Goal: Task Accomplishment & Management: Use online tool/utility

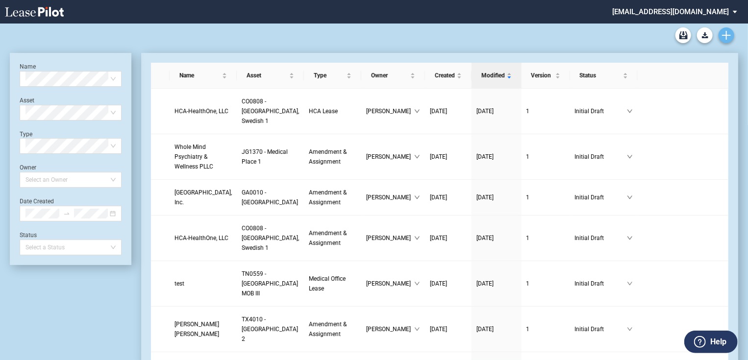
click at [726, 31] on icon "Create new document" at bounding box center [726, 35] width 9 height 9
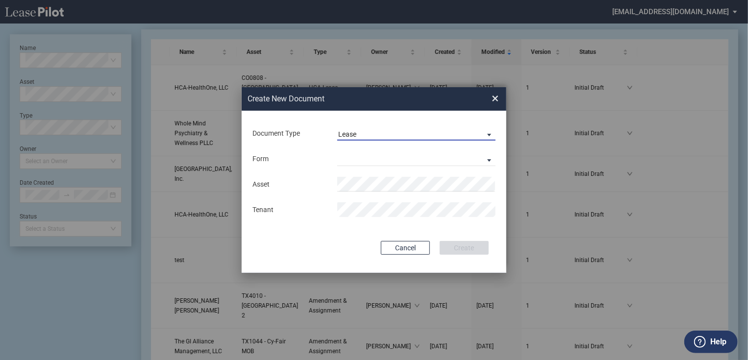
drag, startPoint x: 377, startPoint y: 133, endPoint x: 369, endPoint y: 149, distance: 17.5
click at [377, 133] on span "Lease" at bounding box center [408, 135] width 141 height 10
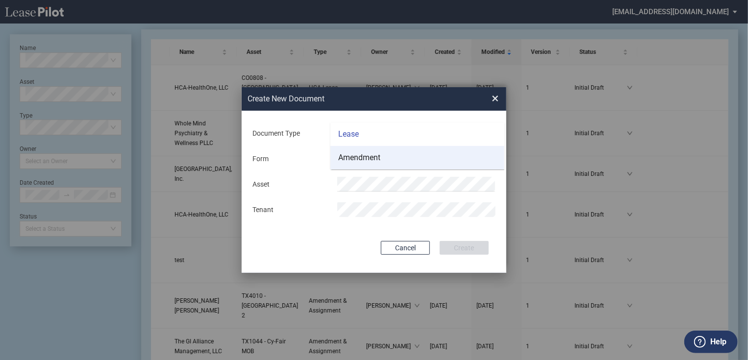
click at [366, 159] on div "Amendment" at bounding box center [359, 157] width 42 height 11
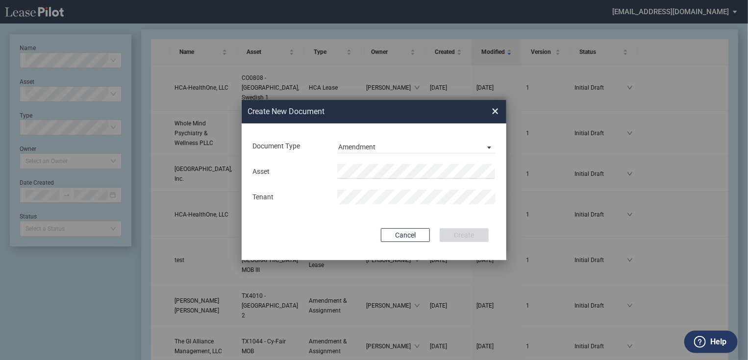
click at [368, 162] on div "Asset Tenant" at bounding box center [374, 184] width 245 height 51
click at [411, 188] on span "0582" at bounding box center [419, 191] width 16 height 8
click at [447, 236] on button "Create" at bounding box center [464, 235] width 49 height 14
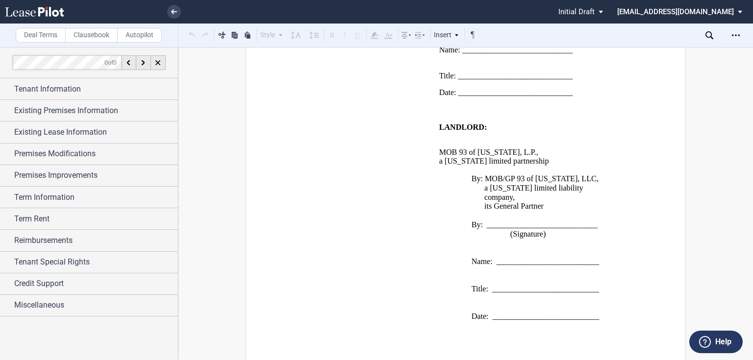
scroll to position [1267, 0]
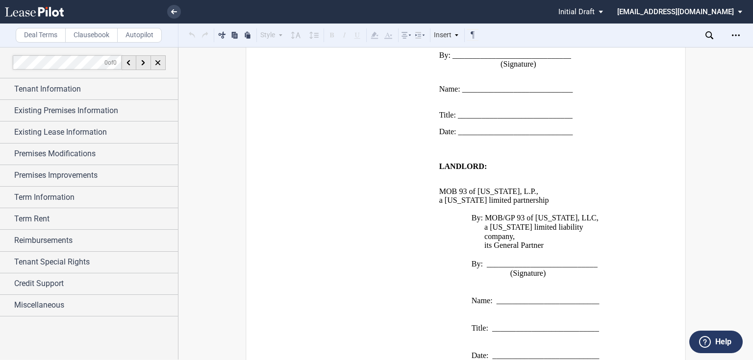
click at [534, 252] on p at bounding box center [527, 255] width 176 height 9
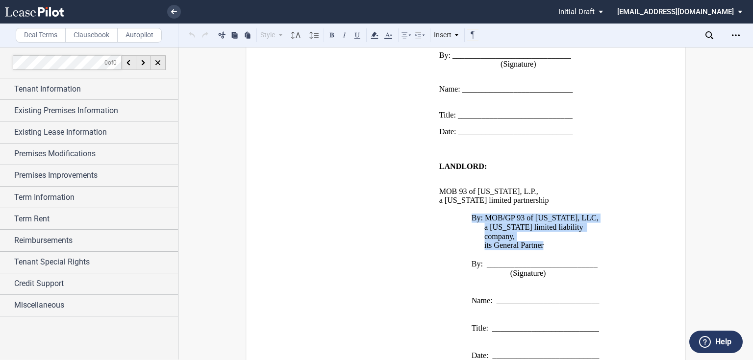
drag, startPoint x: 551, startPoint y: 241, endPoint x: 471, endPoint y: 226, distance: 80.9
click at [471, 226] on span "By: MOB/GP 93 of Texas, LLC, a Delaware limited liability company, its General …" at bounding box center [527, 287] width 176 height 147
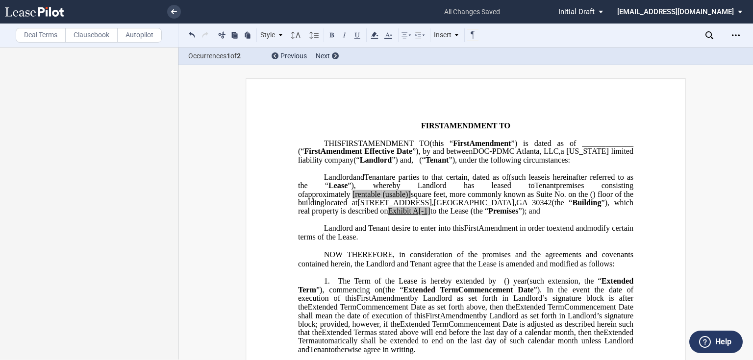
scroll to position [234, 0]
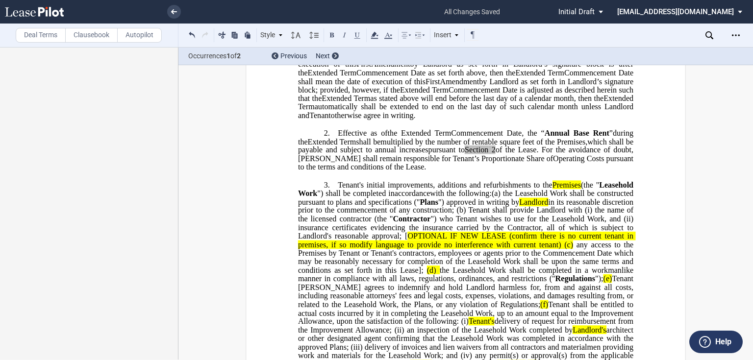
click at [353, 206] on span "he Leasehold Work shall be constructed pursuant to plans and specifications ("" at bounding box center [466, 197] width 337 height 17
click at [338, 189] on span "Tenant's initial improvements, additions and refurbishments to the" at bounding box center [445, 184] width 214 height 9
click at [335, 201] on p "3. Tenant's initial improvements, additions and refurbishments to the Premises …" at bounding box center [465, 321] width 335 height 282
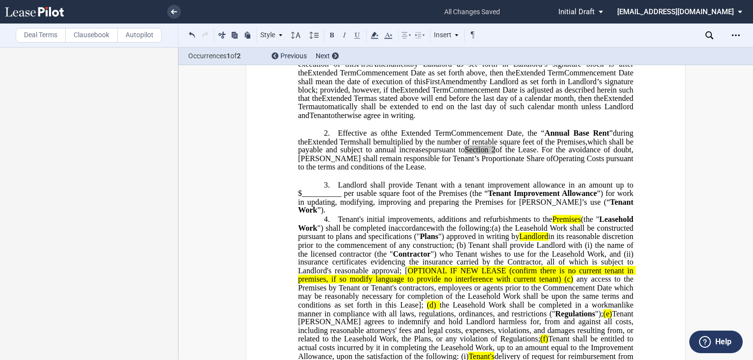
click at [515, 255] on span "in its reasonable discretion prior to the commencement of any construction; (b)…" at bounding box center [466, 244] width 337 height 25
click at [623, 215] on p "3. Landlord shall provide Tenant with a tenant improvem ent allowance in an amo…" at bounding box center [465, 197] width 335 height 35
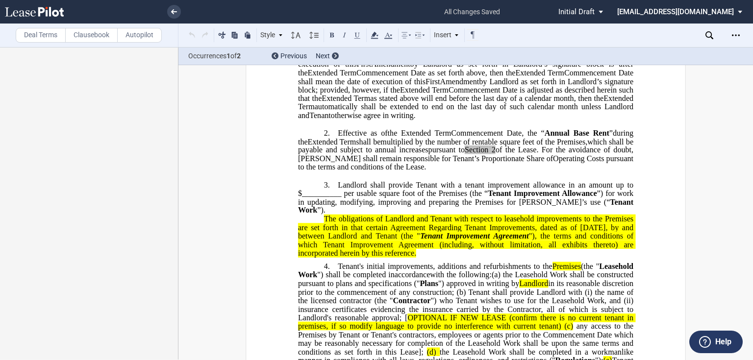
click at [614, 215] on p "3. Landlord shall provide Tenant with a tenant improvem ent allowance in an amo…" at bounding box center [465, 197] width 335 height 35
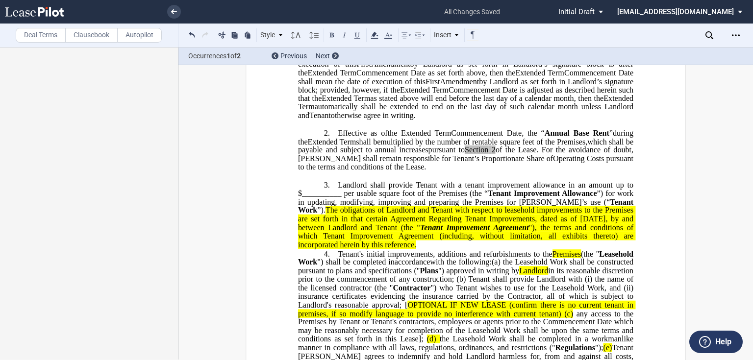
drag, startPoint x: 430, startPoint y: 167, endPoint x: 439, endPoint y: 181, distance: 16.3
click at [430, 154] on span "which shall be payable and subject to annual increases" at bounding box center [466, 145] width 337 height 17
click at [449, 180] on p "﻿" at bounding box center [465, 176] width 335 height 8
click at [477, 172] on p "2. Effective as of [______] [______] the Extended Term the ﻿ ﻿ Extended Term Co…" at bounding box center [465, 150] width 335 height 43
click at [471, 247] on span "The obligations of Landlord and Tenant with respect to leasehold improvements t…" at bounding box center [466, 227] width 337 height 43
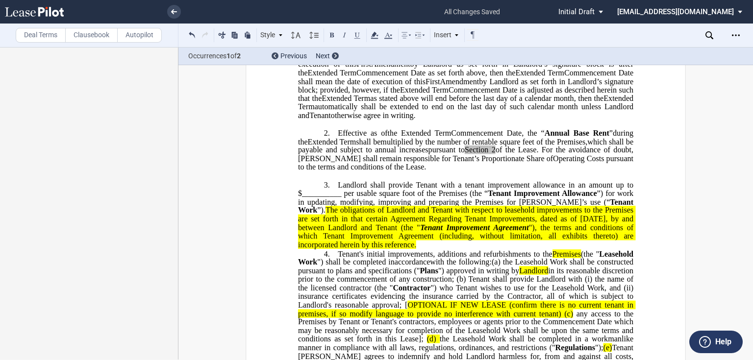
click at [310, 198] on span "ent allowance in an amount up to $__________ per usable square foot of the Prem…" at bounding box center [466, 188] width 337 height 17
click at [341, 198] on span "ent allowance in an amount up to $22.00 per usable square foot of the Premises …" at bounding box center [466, 188] width 337 height 17
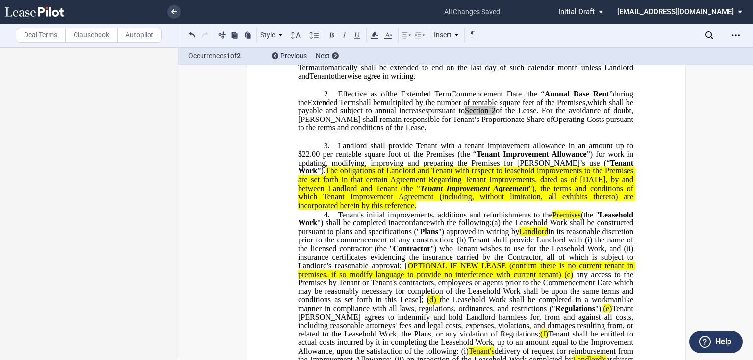
click at [477, 159] on span "Tenant Improvem ent Allowance" at bounding box center [532, 154] width 110 height 9
click at [461, 150] on span "Landlord shall provide Tenant with a tenant" at bounding box center [413, 145] width 150 height 9
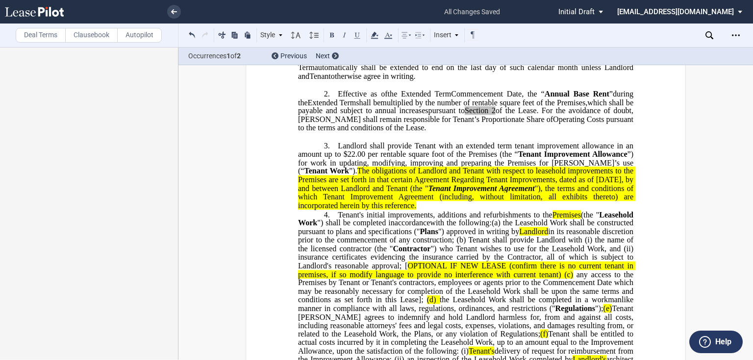
click at [518, 159] on span "Tenant Improvem ent Allowance" at bounding box center [572, 154] width 109 height 9
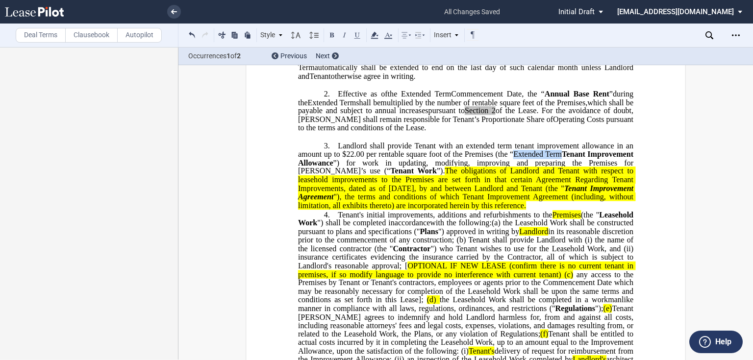
drag, startPoint x: 559, startPoint y: 169, endPoint x: 509, endPoint y: 170, distance: 50.0
click at [509, 158] on span "ent allowance in an amount up to $22.00 per rentable square foot of the Premise…" at bounding box center [466, 149] width 337 height 17
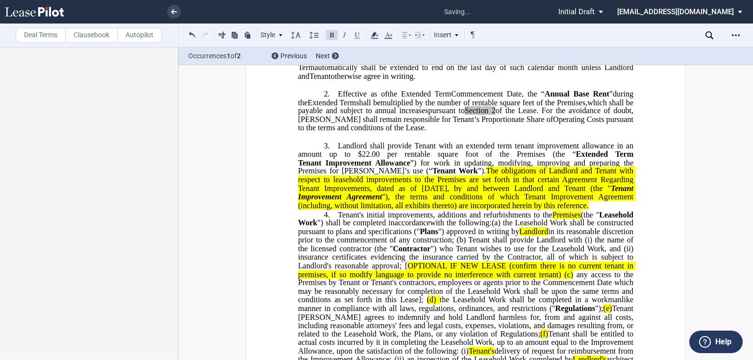
click at [532, 176] on span "”) for work in updating, modifying, improving and preparing the Premises for [P…" at bounding box center [466, 166] width 337 height 17
drag, startPoint x: 576, startPoint y: 171, endPoint x: 408, endPoint y: 178, distance: 167.3
click at [408, 176] on span "Landlord shall provide Tenant with an extended term tenant improvem ent allowan…" at bounding box center [466, 158] width 337 height 34
click at [432, 176] on span "Tenant Work" at bounding box center [455, 171] width 46 height 9
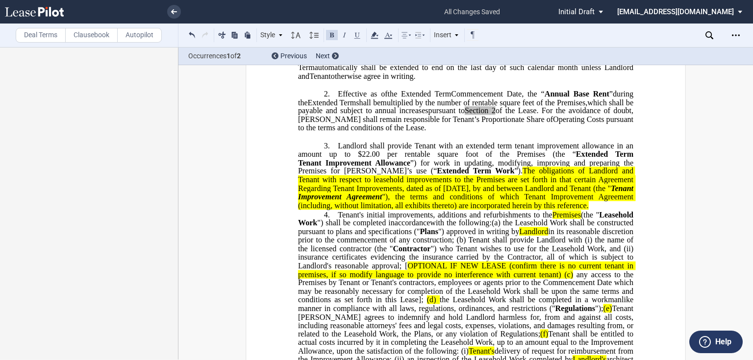
click at [336, 193] on span "The obligations of Landlord and Tenant with respect to leasehold improvements t…" at bounding box center [466, 179] width 337 height 25
click at [331, 193] on span "The obligations of Landlord and Tenant with respect to leasehold improvements t…" at bounding box center [466, 179] width 337 height 25
drag, startPoint x: 331, startPoint y: 196, endPoint x: 409, endPoint y: 195, distance: 78.0
click at [409, 193] on span "The obligations of Landlord and Tenant with respect to leasehold improvements t…" at bounding box center [466, 179] width 337 height 25
click at [607, 198] on span "The obligations of Landlord and Tenant with respect to Extended Term Work to th…" at bounding box center [466, 184] width 337 height 34
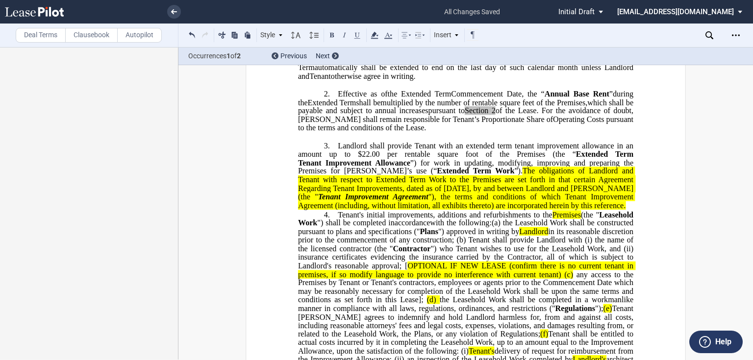
click at [598, 210] on p "3. Landlord shall provide Tenant with an extended term tenant improvem ent allo…" at bounding box center [465, 175] width 335 height 69
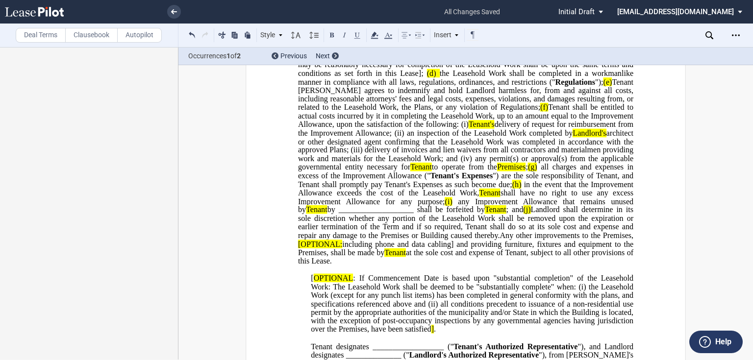
scroll to position [548, 0]
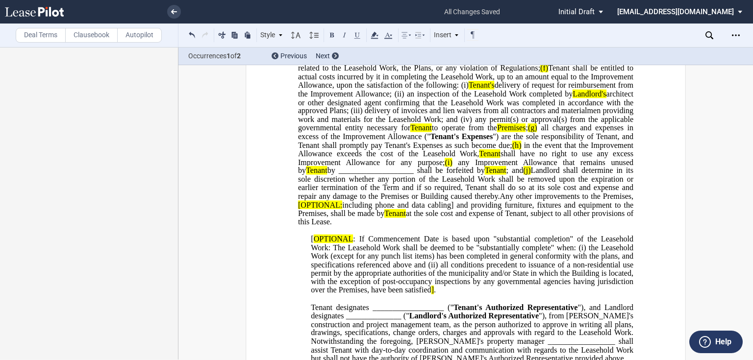
click at [555, 279] on span ": If Commencement Date is based upon "substantial completion" of the Leasehold …" at bounding box center [473, 265] width 325 height 60
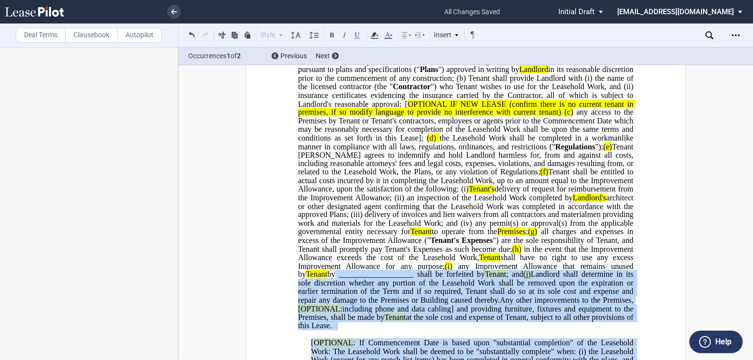
scroll to position [405, 0]
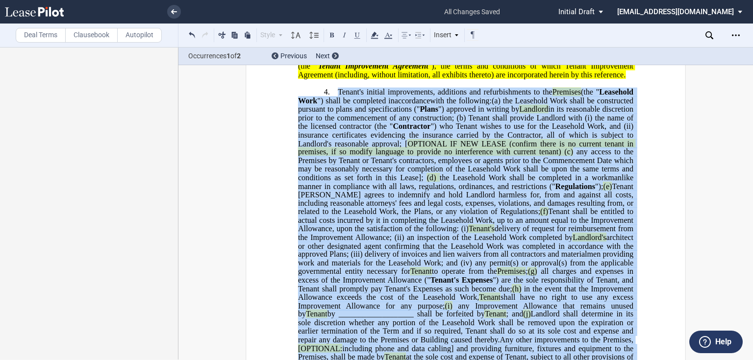
drag, startPoint x: 563, startPoint y: 254, endPoint x: 328, endPoint y: 111, distance: 275.0
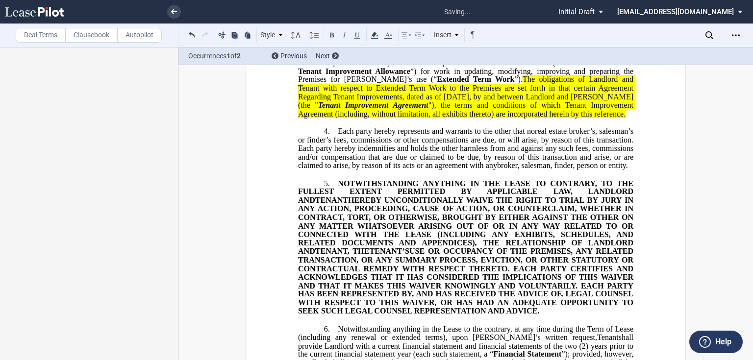
scroll to position [287, 0]
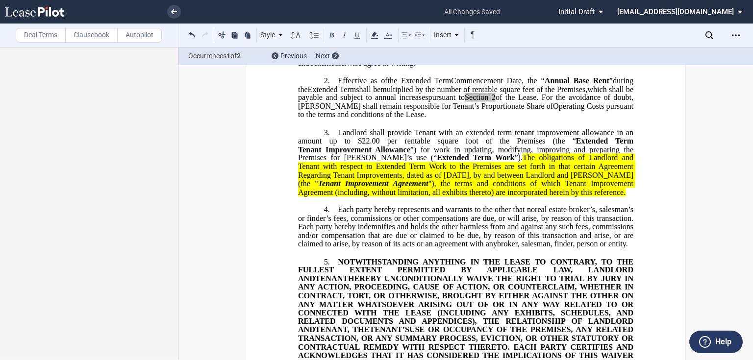
click at [437, 163] on span "Extended Term Work" at bounding box center [475, 158] width 77 height 9
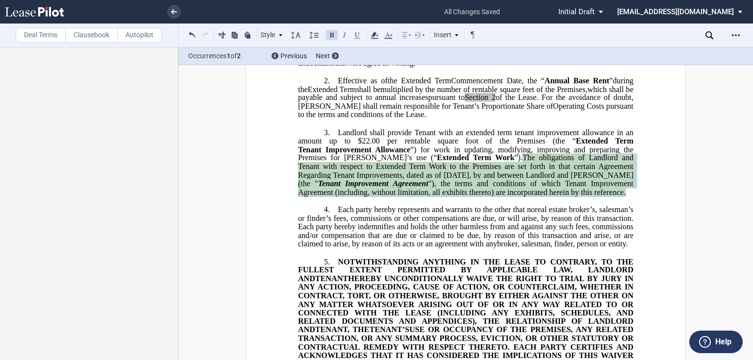
drag, startPoint x: 592, startPoint y: 209, endPoint x: 481, endPoint y: 173, distance: 117.7
click at [481, 173] on p "3. Landlord shall provide Tenant with an extended term tenant improvem ent allo…" at bounding box center [465, 162] width 335 height 69
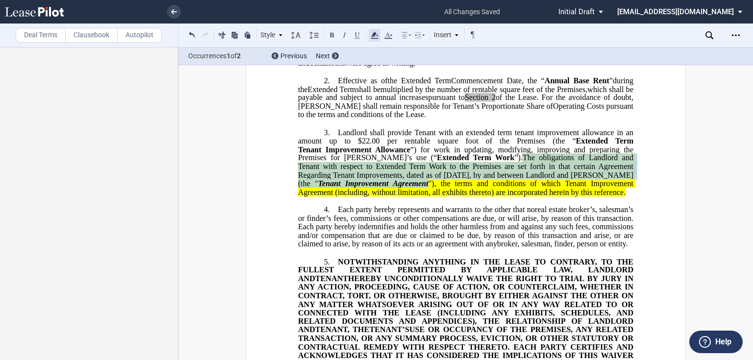
click at [375, 38] on icon at bounding box center [375, 35] width 12 height 12
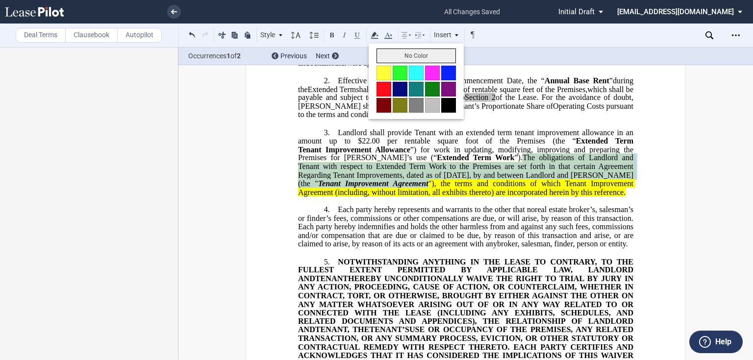
click at [400, 57] on button "No Color" at bounding box center [416, 56] width 79 height 15
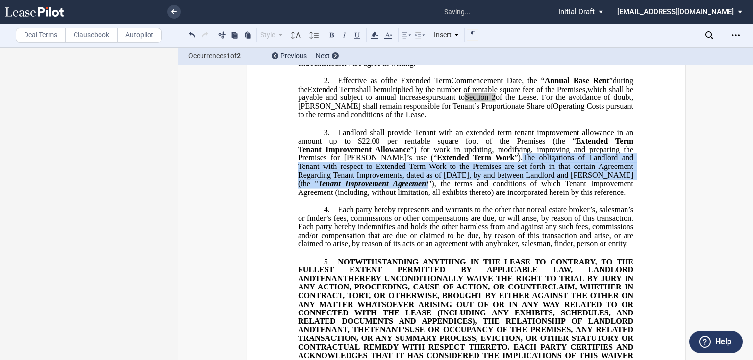
click at [452, 188] on span "The obligations of Landlord and Tenant with respect to Extended Term Work to th…" at bounding box center [466, 171] width 337 height 34
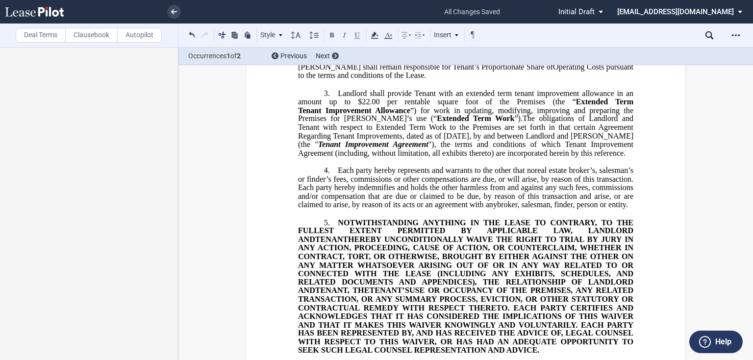
scroll to position [365, 0]
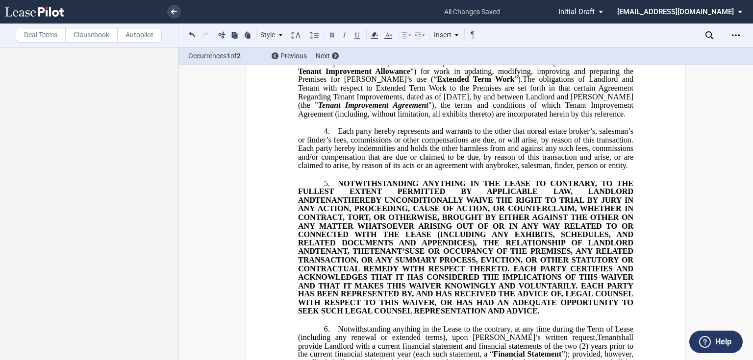
click at [19, 31] on label "Deal Terms" at bounding box center [41, 35] width 50 height 15
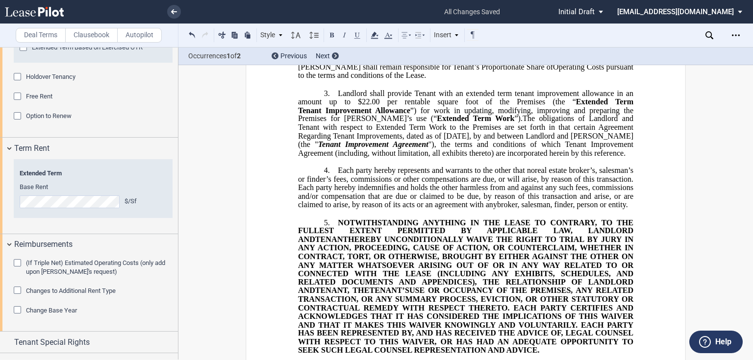
scroll to position [1134, 0]
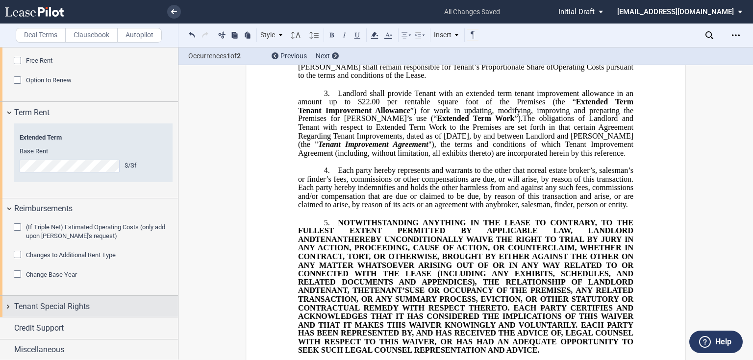
click at [57, 304] on span "Tenant Special Rights" at bounding box center [52, 307] width 76 height 12
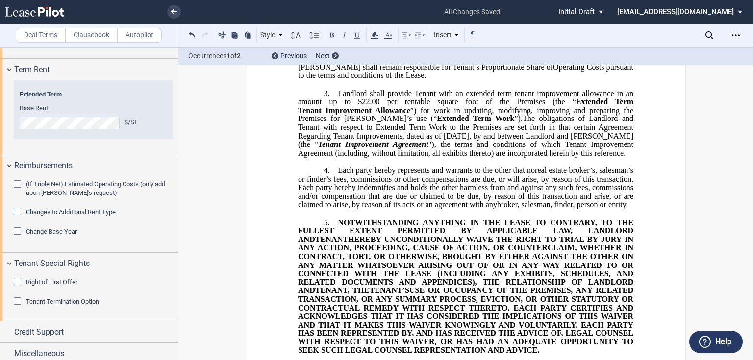
scroll to position [1183, 0]
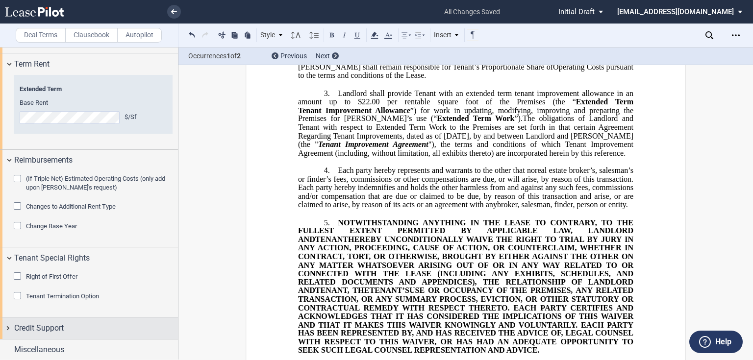
click at [59, 320] on div "Credit Support" at bounding box center [89, 328] width 178 height 21
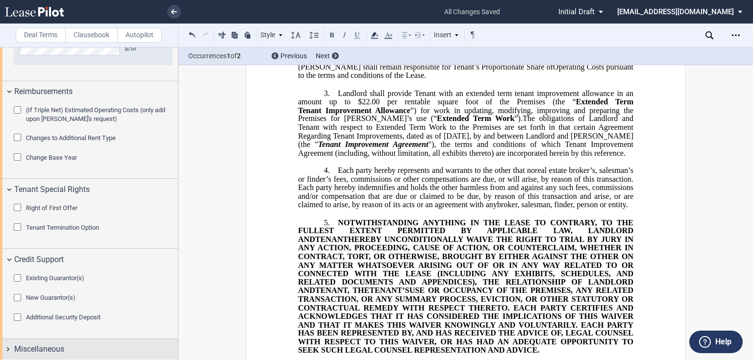
click at [42, 351] on span "Miscellaneous" at bounding box center [39, 350] width 50 height 12
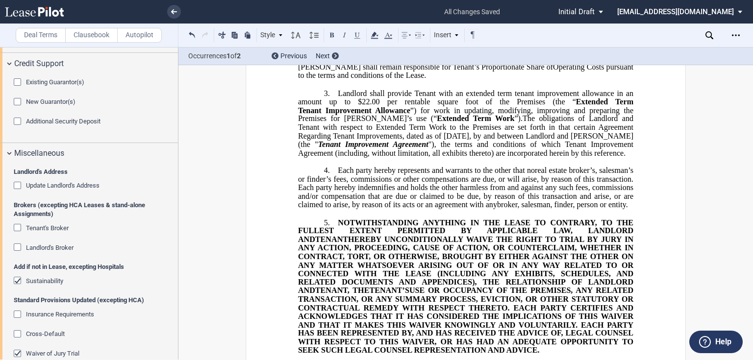
scroll to position [1555, 0]
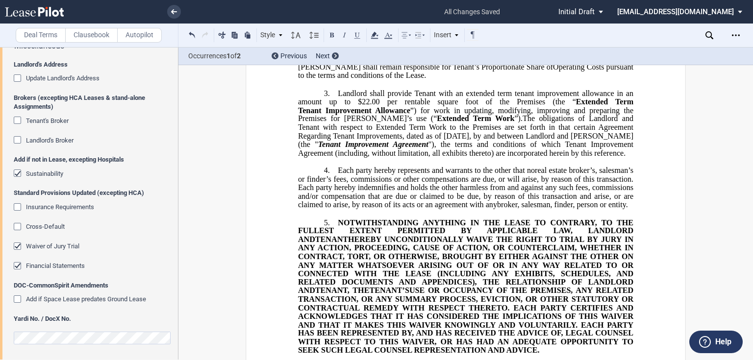
click at [20, 263] on div "Financial Statements" at bounding box center [19, 267] width 10 height 10
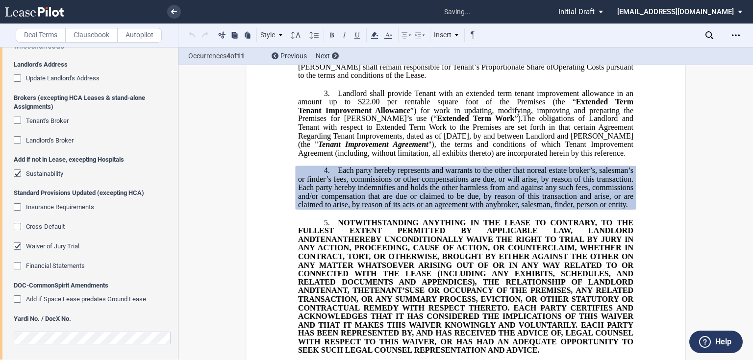
click at [16, 244] on div "Waiver of Jury Trial" at bounding box center [19, 248] width 10 height 10
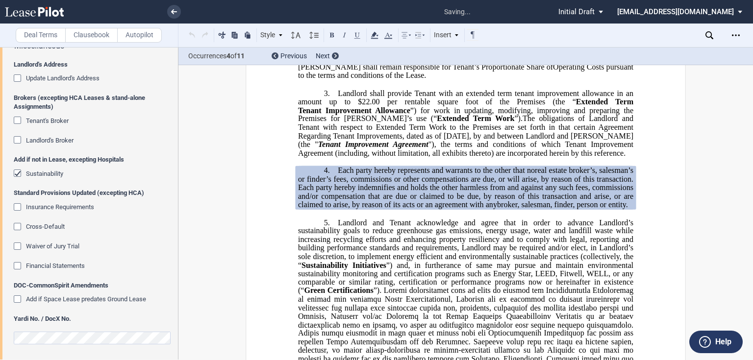
click at [22, 176] on div "Sustainability" at bounding box center [19, 175] width 10 height 10
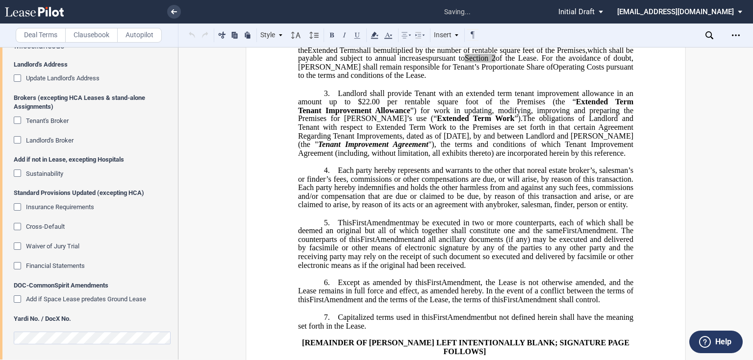
click at [19, 122] on div "Tenant's Broker" at bounding box center [19, 122] width 10 height 10
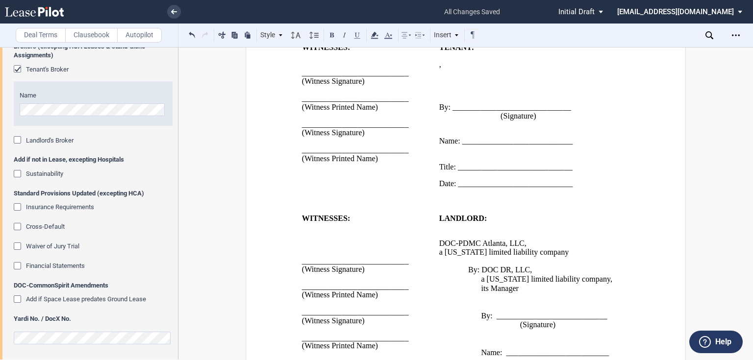
scroll to position [679, 0]
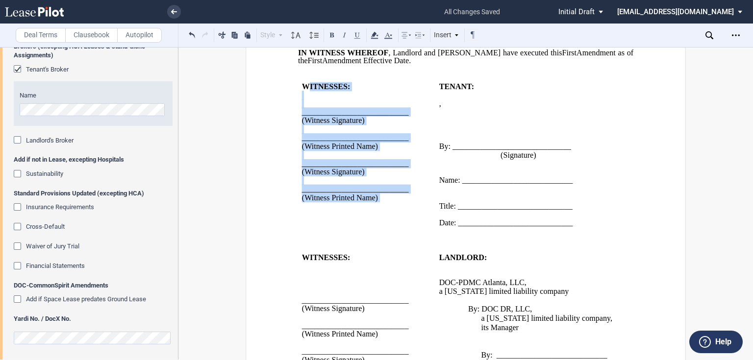
drag, startPoint x: 304, startPoint y: 103, endPoint x: 363, endPoint y: 225, distance: 134.7
click at [363, 225] on td "WITNESSES: ﻿ ﻿ ___________________________ (Witness Signature) ﻿ ______________…" at bounding box center [366, 160] width 137 height 154
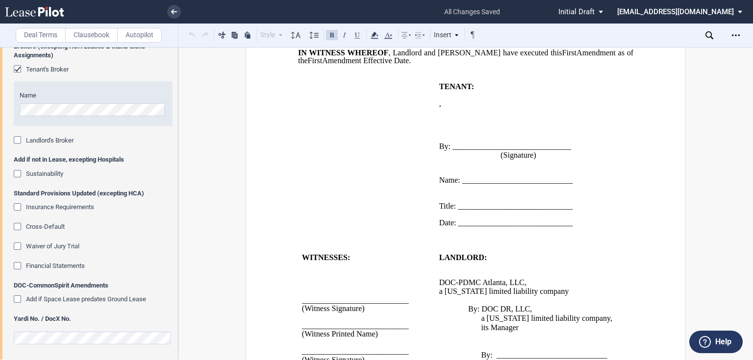
scroll to position [797, 0]
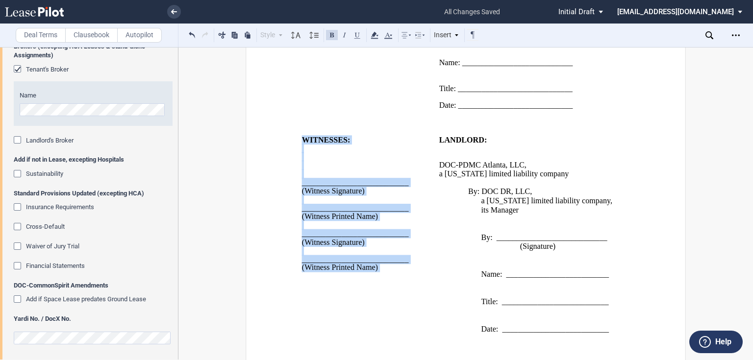
drag, startPoint x: 303, startPoint y: 152, endPoint x: 375, endPoint y: 288, distance: 153.8
click at [375, 288] on td "WITNESSES: ﻿ ﻿ ﻿ ﻿ ___________________________ (Witness Signature) ﻿ __________…" at bounding box center [366, 239] width 137 height 206
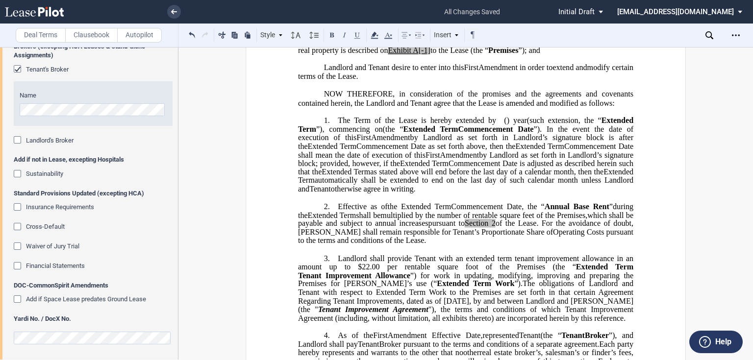
scroll to position [82, 0]
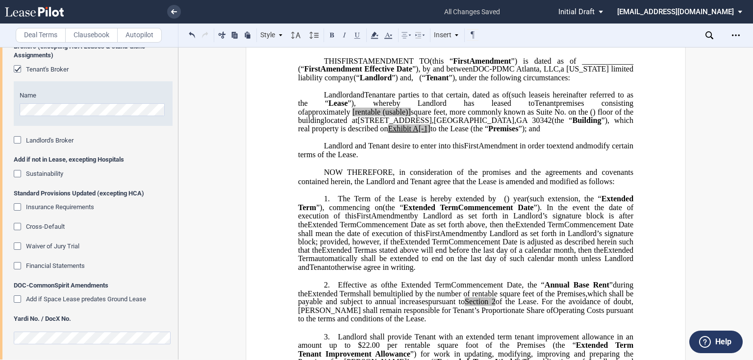
click at [381, 116] on span "[rentable" at bounding box center [367, 111] width 28 height 9
click at [378, 116] on span "rentable" at bounding box center [365, 111] width 25 height 9
drag, startPoint x: 486, startPoint y: 122, endPoint x: 516, endPoint y: 119, distance: 30.5
click at [516, 119] on span "approximately ﻿ ﻿ rentable (usable)] square feet, more commonly known as Suite …" at bounding box center [466, 115] width 337 height 17
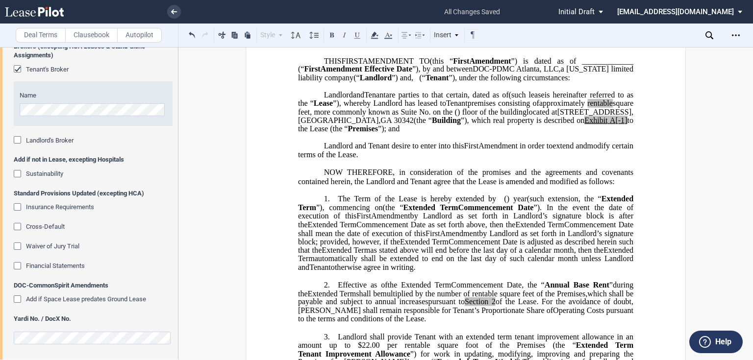
drag, startPoint x: 541, startPoint y: 137, endPoint x: 517, endPoint y: 129, distance: 25.0
click at [558, 116] on span "[STREET_ADDRESS]" at bounding box center [595, 111] width 74 height 9
click at [488, 116] on span "square feet, more commonly known as Suite No." at bounding box center [466, 107] width 337 height 17
click at [610, 125] on span "A[-1]" at bounding box center [619, 120] width 18 height 9
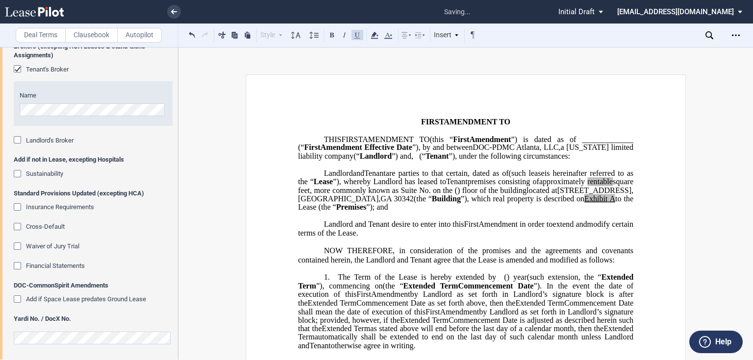
scroll to position [43, 0]
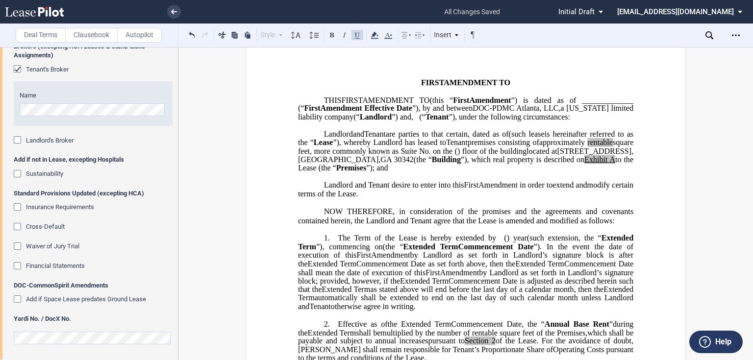
click at [381, 181] on p "﻿" at bounding box center [465, 177] width 335 height 8
drag, startPoint x: 371, startPoint y: 178, endPoint x: 560, endPoint y: 177, distance: 189.3
click at [560, 172] on span "located at [STREET_ADDRESS] (the “ Building ”), which real property is describe…" at bounding box center [466, 159] width 337 height 25
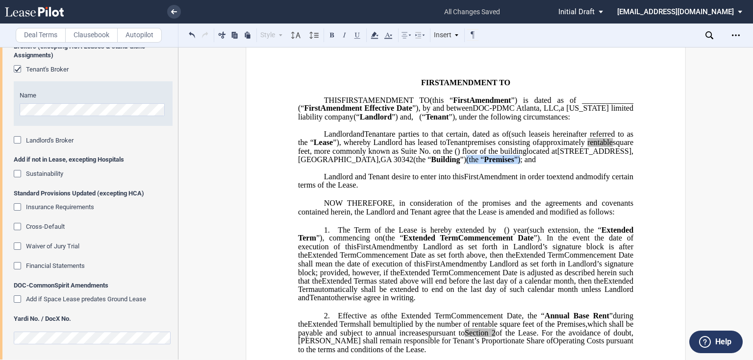
drag, startPoint x: 373, startPoint y: 175, endPoint x: 427, endPoint y: 177, distance: 54.4
click at [427, 164] on span "located at [STREET_ADDRESS] (the “ Building ”) (the “ Premises ”); and" at bounding box center [465, 155] width 335 height 17
click at [433, 155] on span "on the" at bounding box center [443, 151] width 20 height 9
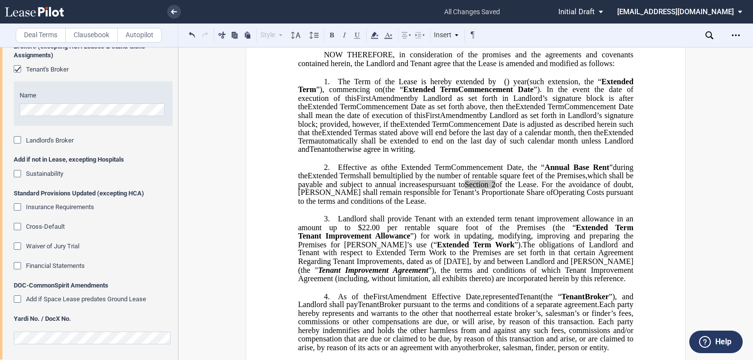
scroll to position [0, 0]
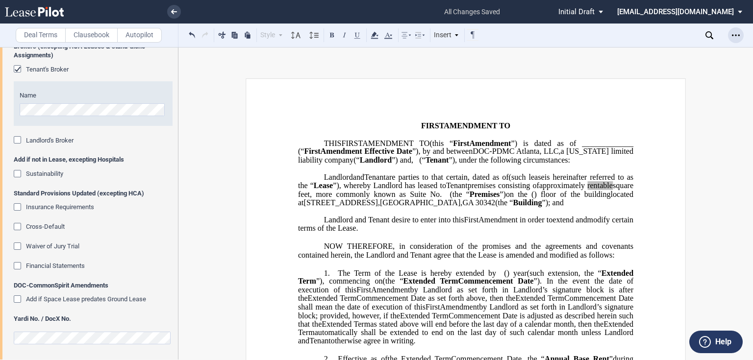
click at [738, 35] on use "Open Lease options menu" at bounding box center [736, 34] width 8 height 1
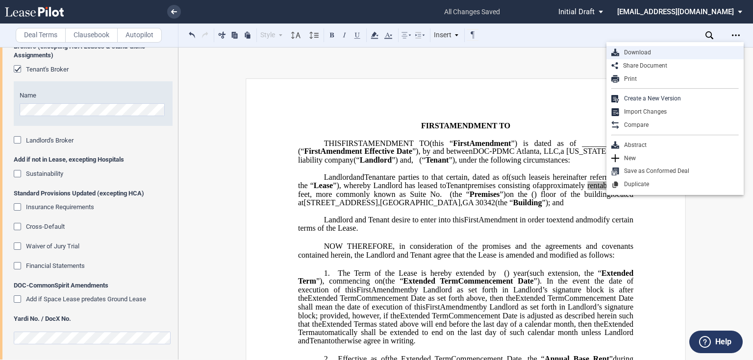
click at [689, 50] on div "Download" at bounding box center [679, 53] width 120 height 8
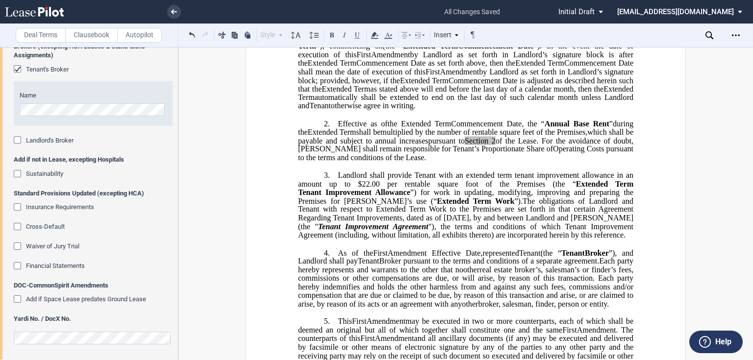
scroll to position [275, 0]
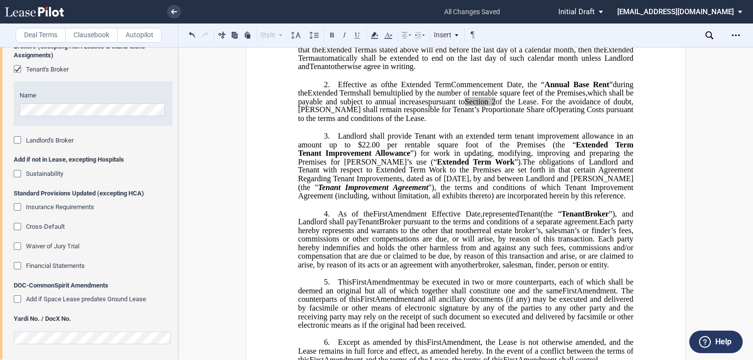
click at [429, 192] on span "Tenant Improvement Agreement" at bounding box center [373, 187] width 110 height 9
drag, startPoint x: 607, startPoint y: 195, endPoint x: 382, endPoint y: 204, distance: 224.8
click at [382, 200] on span "The obligations of Landlord and Tenant with respect to Extended Term Work to th…" at bounding box center [466, 178] width 337 height 43
click at [405, 218] on span "Amendment Effective Date," at bounding box center [435, 213] width 95 height 9
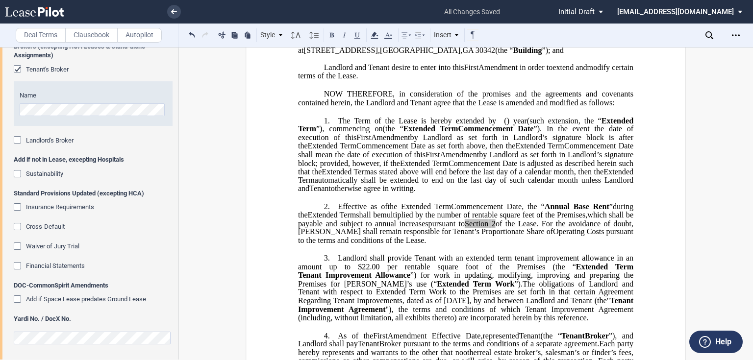
scroll to position [0, 0]
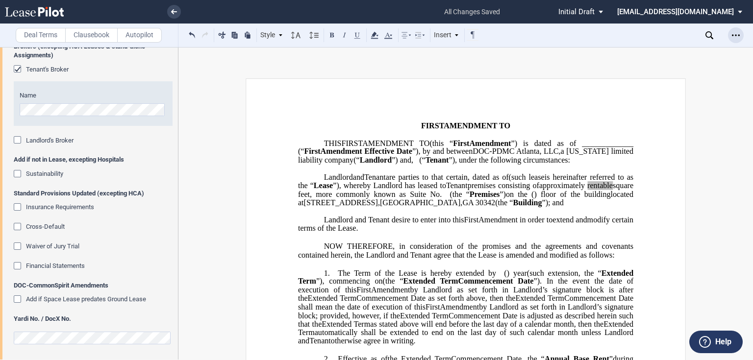
click at [732, 37] on div "Open Lease options menu" at bounding box center [736, 35] width 16 height 16
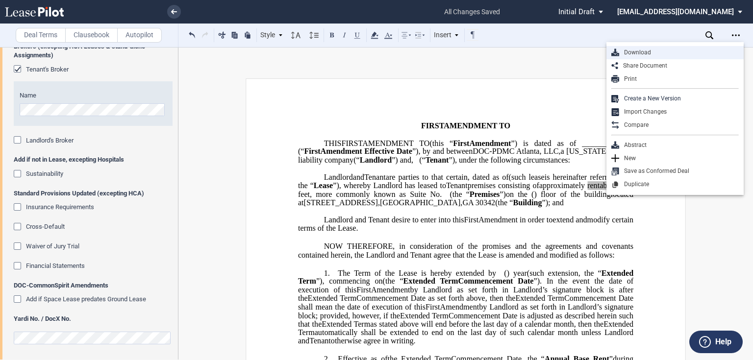
click at [663, 55] on div "Download" at bounding box center [679, 53] width 120 height 8
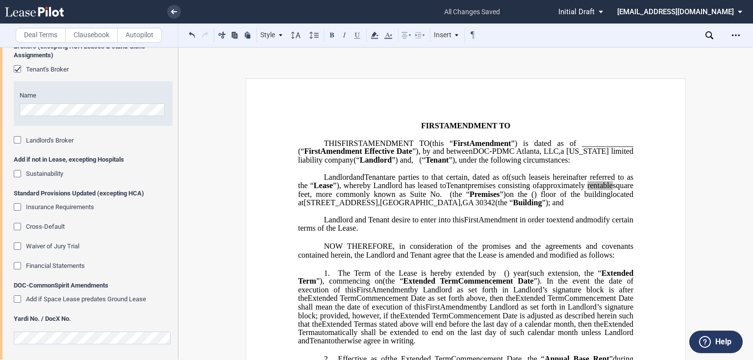
scroll to position [157, 0]
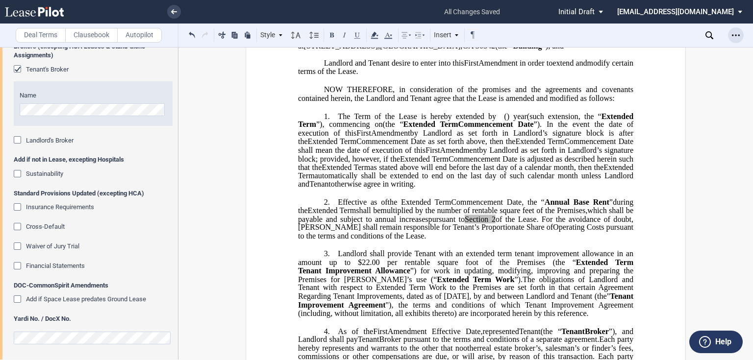
click at [740, 35] on div "Open Lease options menu" at bounding box center [736, 35] width 16 height 16
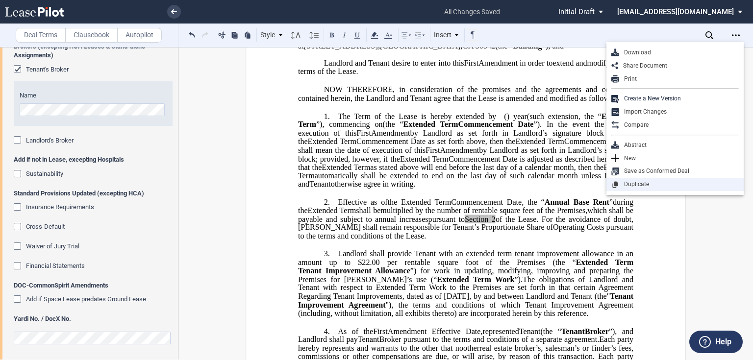
click at [666, 189] on div "Duplicate" at bounding box center [675, 184] width 137 height 13
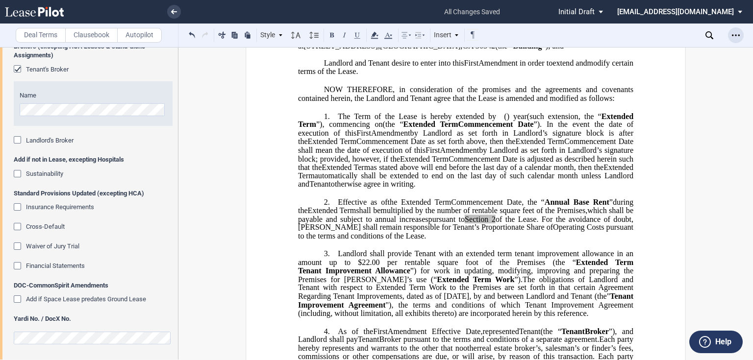
click at [734, 35] on icon "Open Lease options menu" at bounding box center [736, 35] width 8 height 8
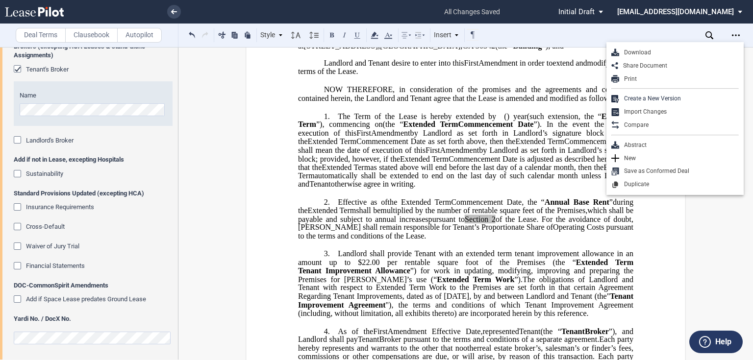
click at [681, 184] on div "Duplicate" at bounding box center [679, 184] width 120 height 8
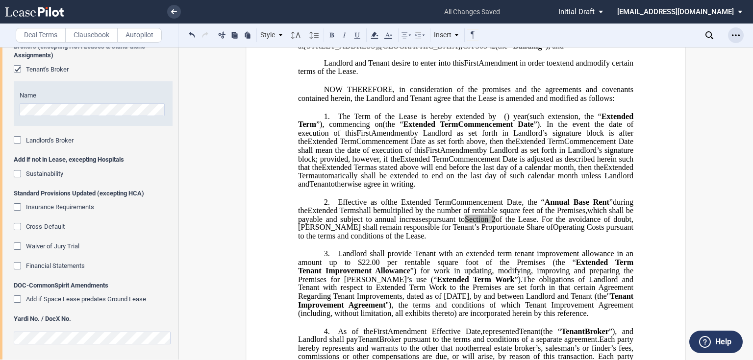
click at [735, 32] on icon "Open Lease options menu" at bounding box center [736, 35] width 8 height 8
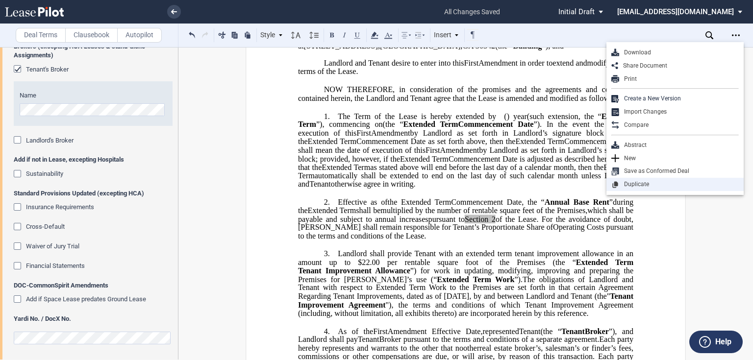
click at [658, 188] on div "Duplicate" at bounding box center [679, 184] width 120 height 8
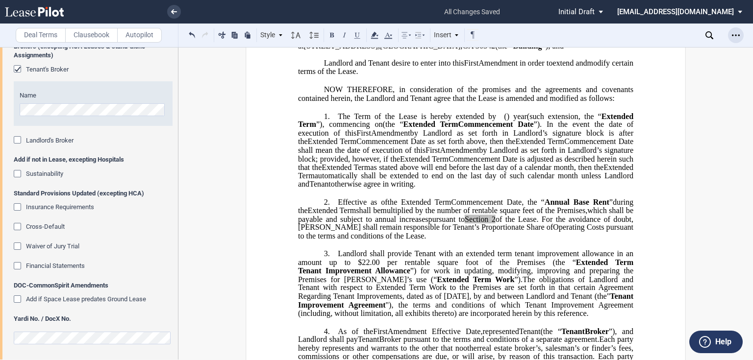
click at [735, 39] on div "Open Lease options menu" at bounding box center [736, 35] width 16 height 16
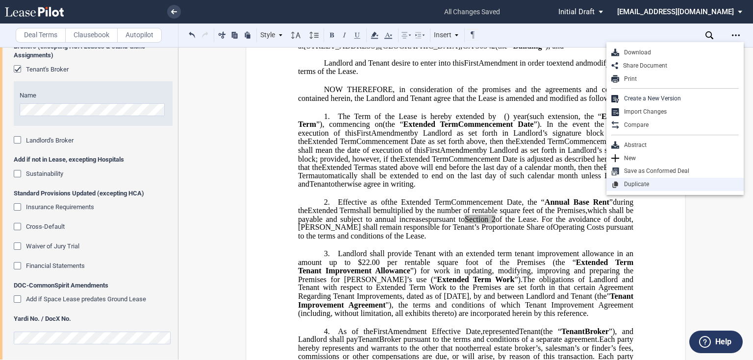
click at [649, 186] on div "Duplicate" at bounding box center [679, 184] width 120 height 8
